Goal: Navigation & Orientation: Understand site structure

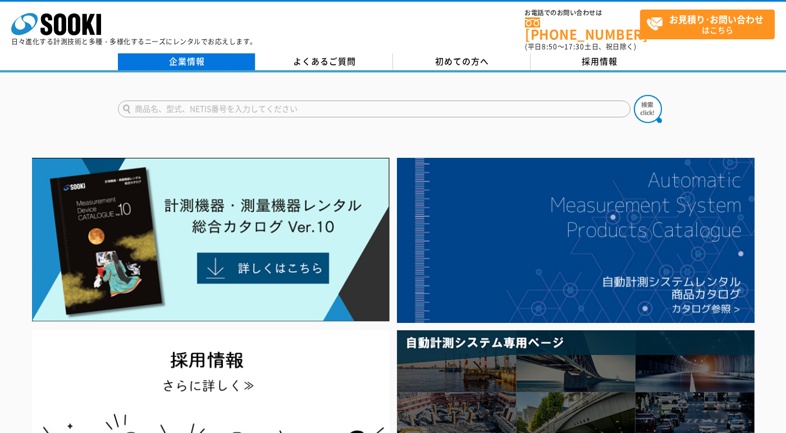
click at [199, 53] on link "企業情報" at bounding box center [186, 61] width 137 height 17
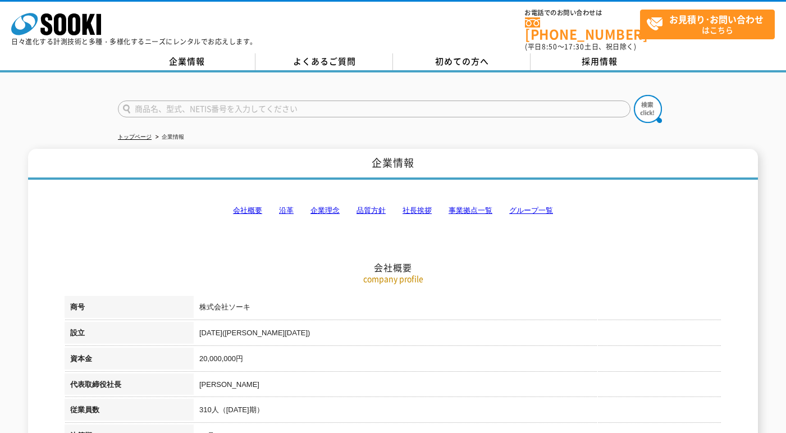
click at [463, 206] on link "事業拠点一覧" at bounding box center [470, 210] width 44 height 8
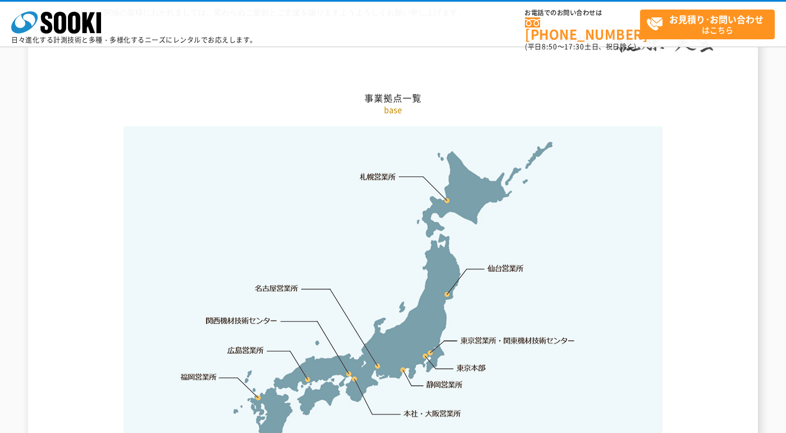
scroll to position [2253, 0]
click at [428, 407] on link "本社・大阪営業所" at bounding box center [431, 412] width 59 height 11
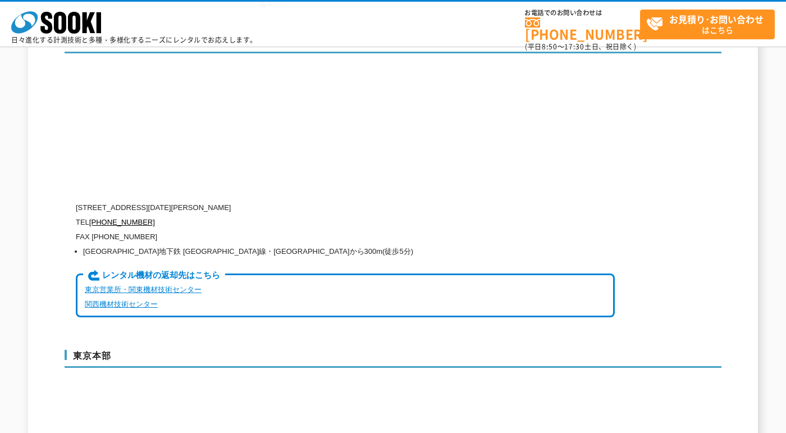
scroll to position [2709, 0]
click at [136, 299] on link "関西機材技術センター" at bounding box center [121, 303] width 73 height 8
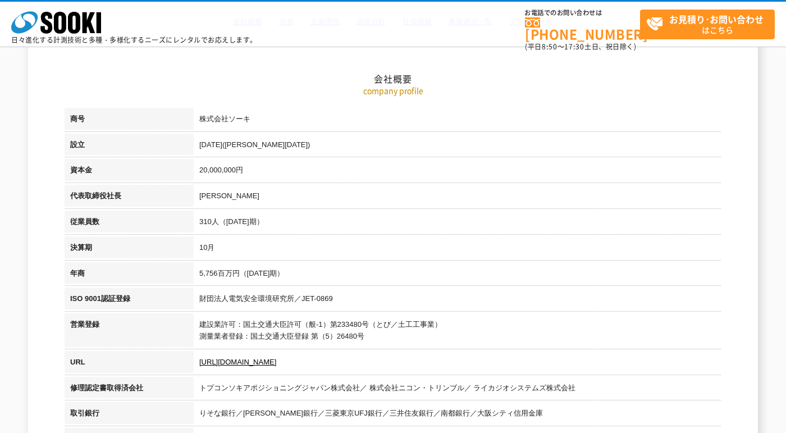
scroll to position [0, 0]
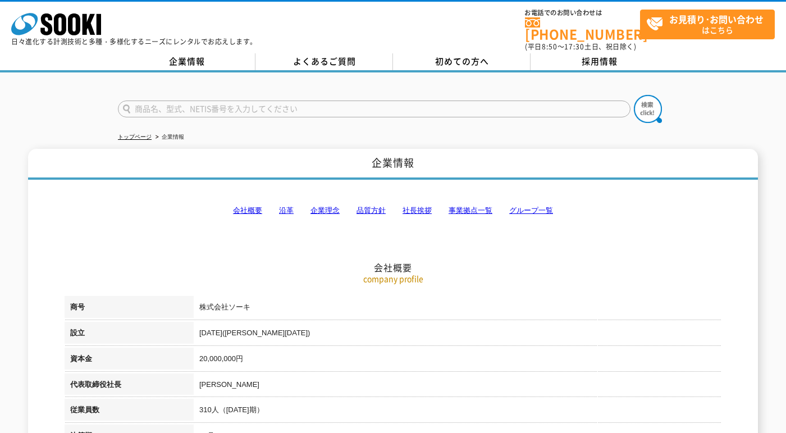
click at [526, 206] on link "グループ一覧" at bounding box center [531, 210] width 44 height 8
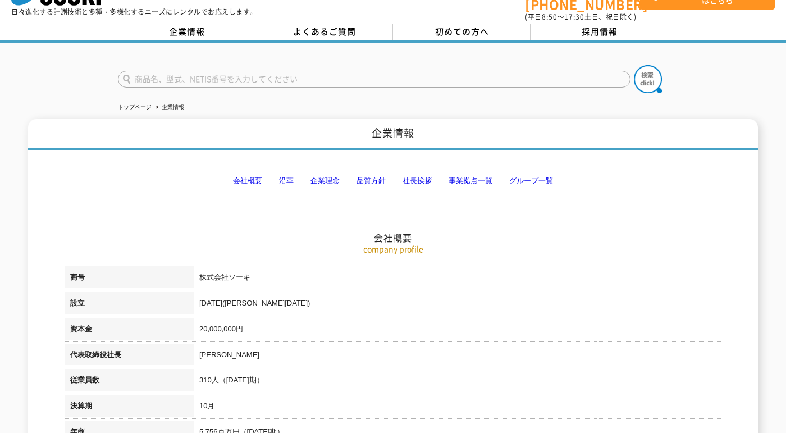
scroll to position [26, 0]
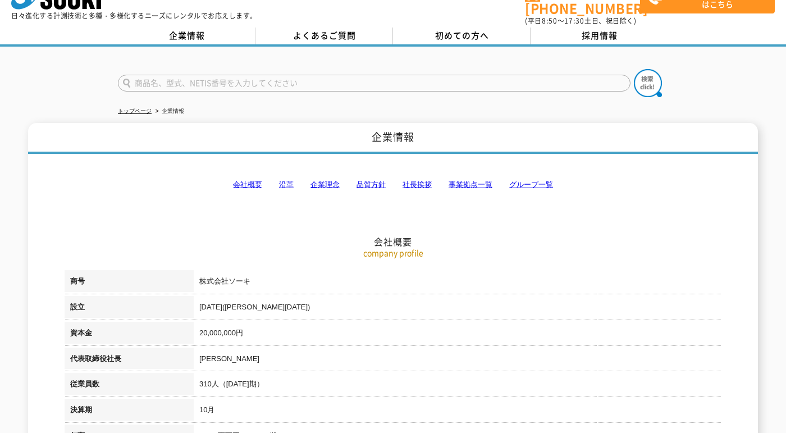
click at [247, 180] on link "会社概要" at bounding box center [247, 184] width 29 height 8
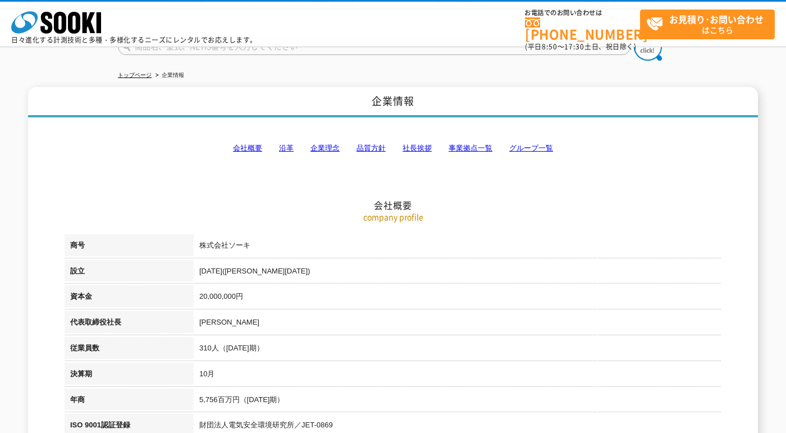
scroll to position [0, 0]
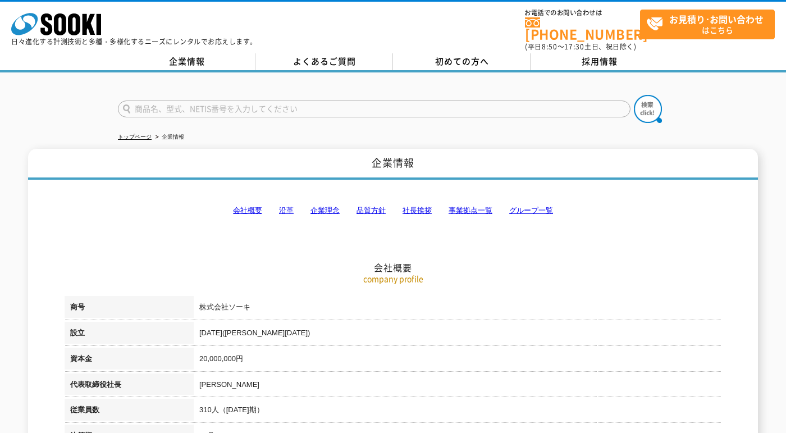
click at [370, 206] on link "品質方針" at bounding box center [370, 210] width 29 height 8
